Goal: Task Accomplishment & Management: Complete application form

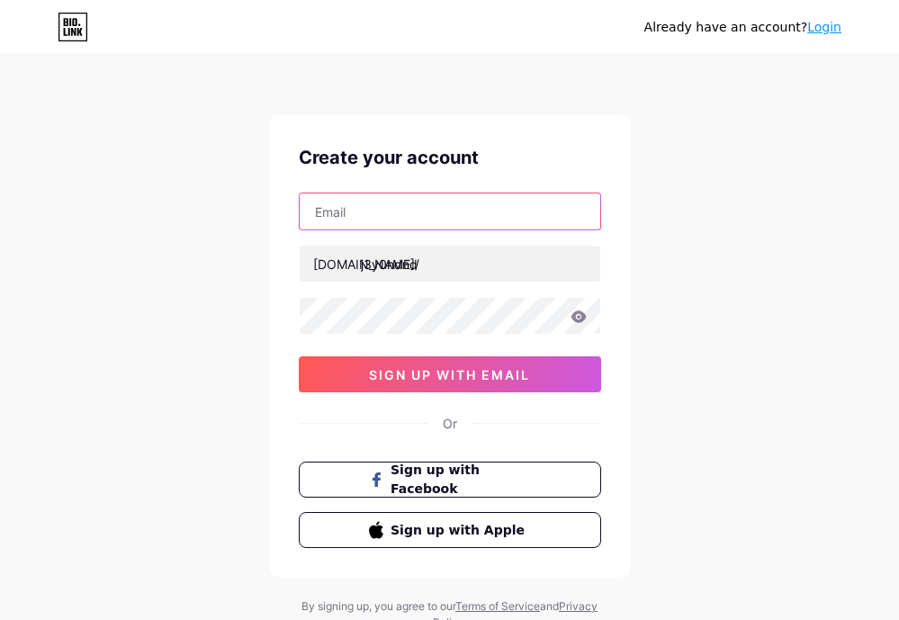
click at [382, 210] on input "text" at bounding box center [450, 211] width 301 height 36
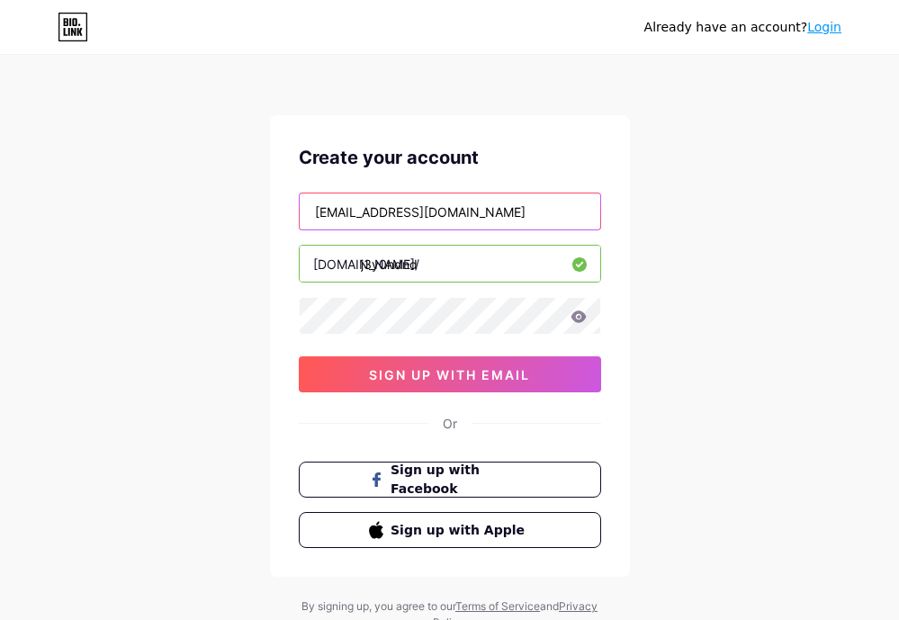
type input "[EMAIL_ADDRESS][DOMAIN_NAME]"
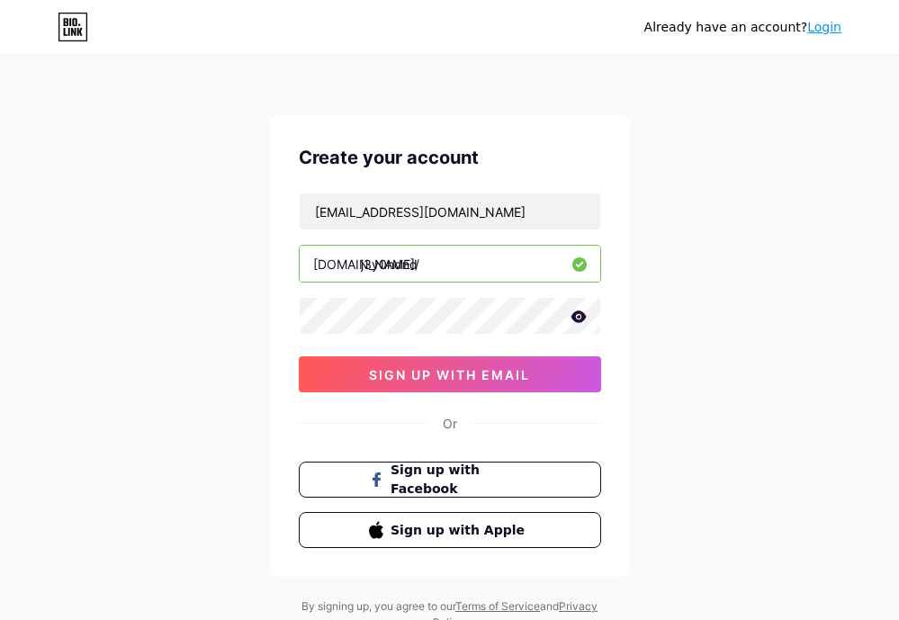
click at [422, 381] on span "sign up with email" at bounding box center [449, 374] width 161 height 15
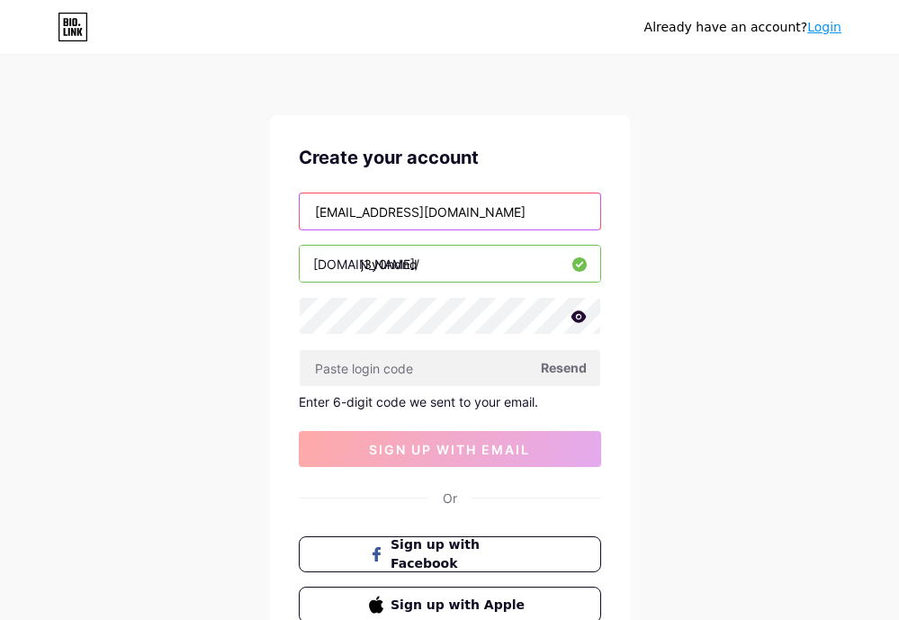
drag, startPoint x: 491, startPoint y: 199, endPoint x: 256, endPoint y: 237, distance: 238.8
click at [256, 237] on div "Already have an account? Login Create your account Davonwyley189@gmail.com bio.…" at bounding box center [449, 381] width 899 height 763
type input "[EMAIL_ADDRESS][DOMAIN_NAME]"
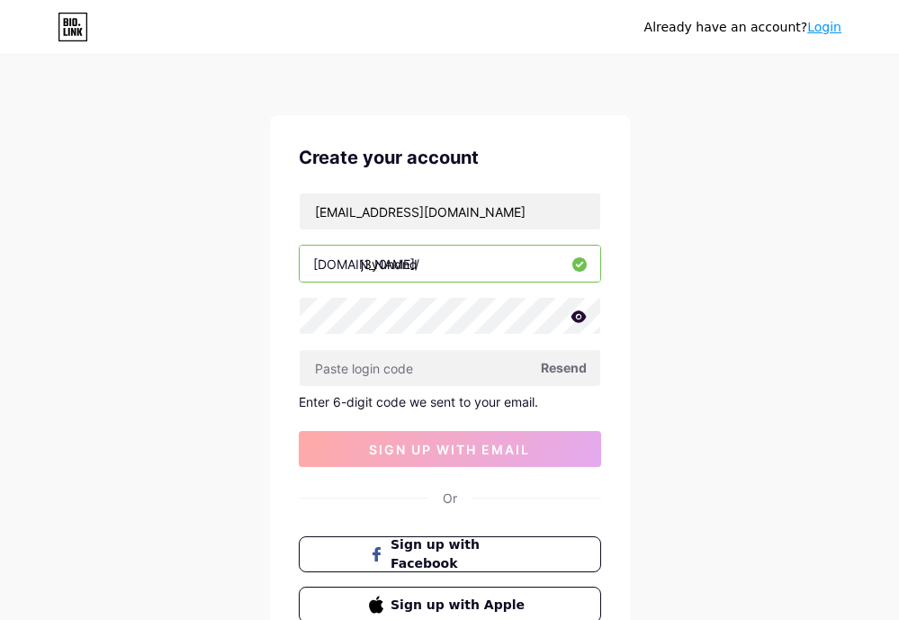
drag, startPoint x: 832, startPoint y: 396, endPoint x: 787, endPoint y: 388, distance: 44.8
click at [830, 392] on div "Already have an account? Login Create your account dndjay4us@gmail.com bio.link…" at bounding box center [449, 381] width 899 height 763
click at [555, 366] on span "Resend" at bounding box center [564, 367] width 46 height 19
click at [80, 24] on icon at bounding box center [79, 25] width 2 height 2
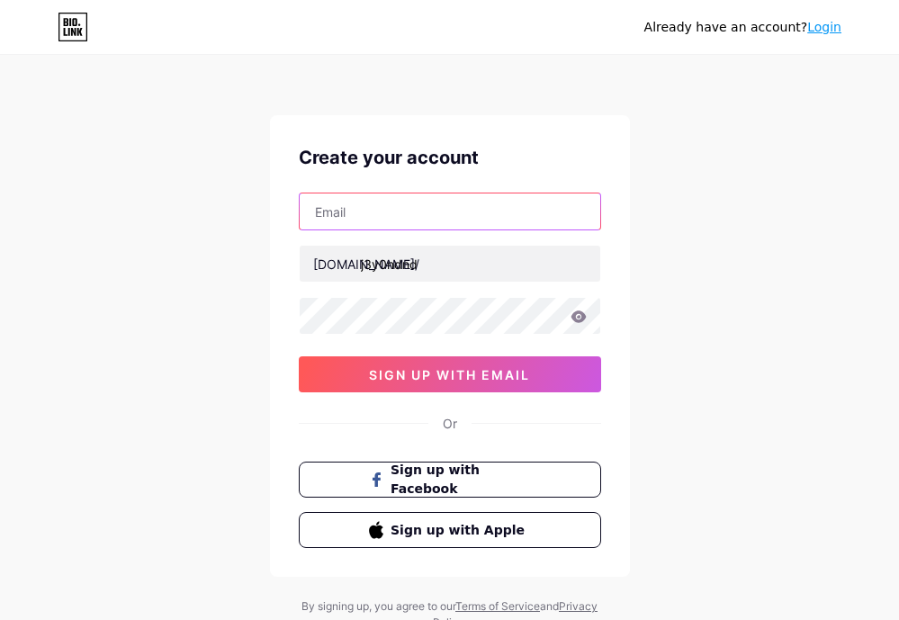
click at [404, 208] on input "text" at bounding box center [450, 211] width 301 height 36
type input "[EMAIL_ADDRESS][DOMAIN_NAME]"
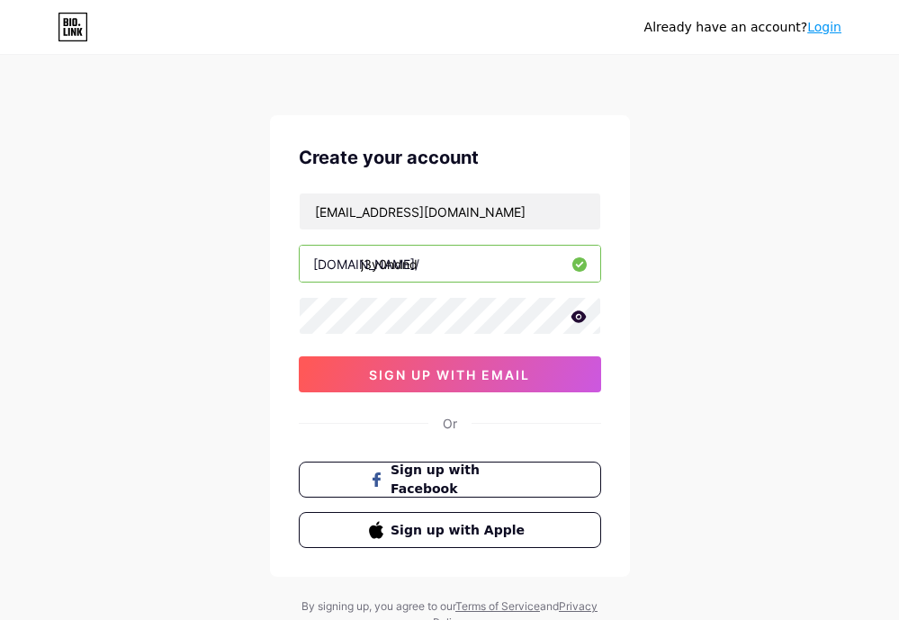
click at [836, 277] on div "Already have an account? Login Create your account [EMAIL_ADDRESS][DOMAIN_NAME]…" at bounding box center [449, 344] width 899 height 688
click at [511, 382] on button "sign up with email" at bounding box center [450, 374] width 302 height 36
